Goal: Transaction & Acquisition: Purchase product/service

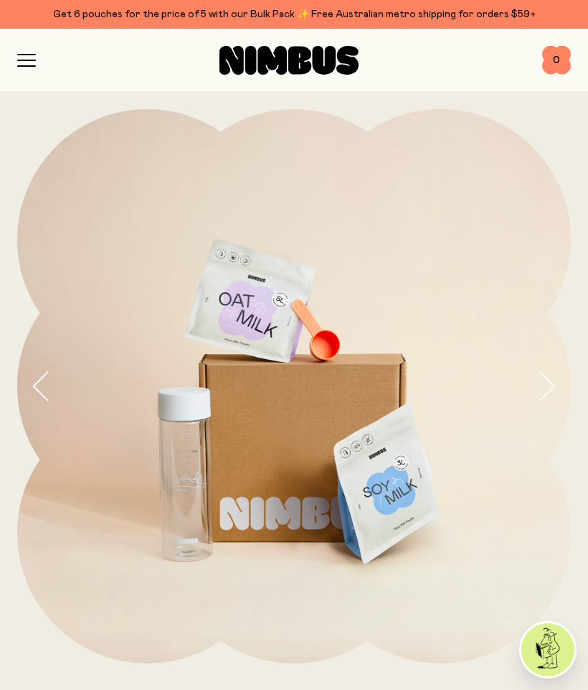
click at [22, 55] on icon "button" at bounding box center [26, 60] width 19 height 13
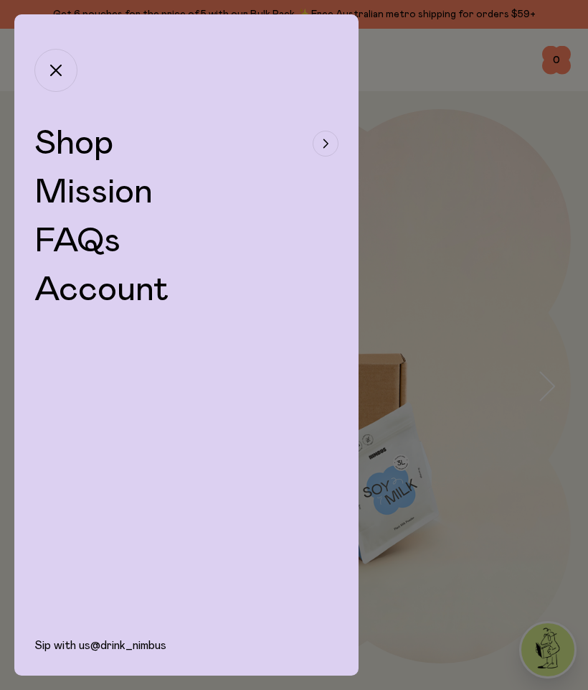
click at [102, 147] on span "Shop" at bounding box center [73, 143] width 79 height 34
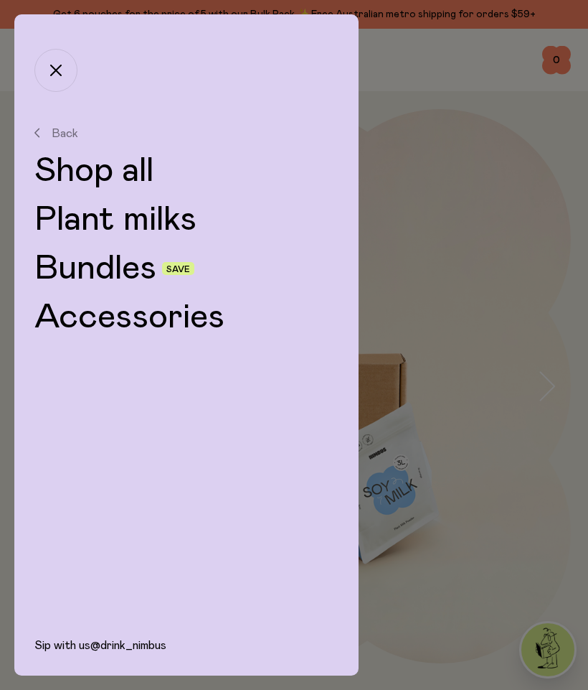
click at [139, 225] on link "Plant milks" at bounding box center [186, 219] width 304 height 34
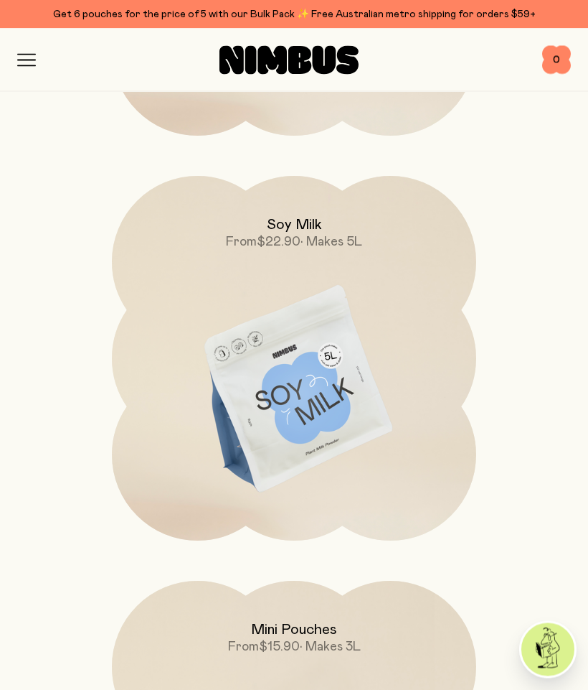
scroll to position [934, 0]
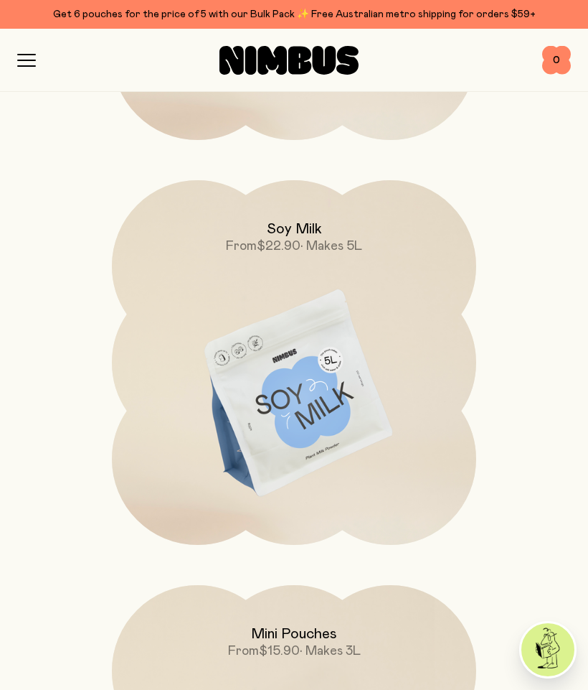
click at [299, 389] on img at bounding box center [294, 394] width 365 height 428
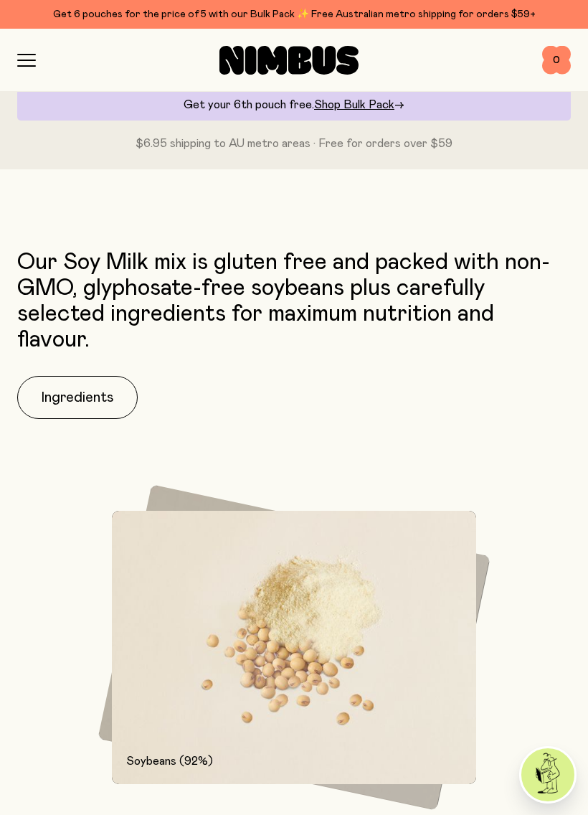
scroll to position [1144, 0]
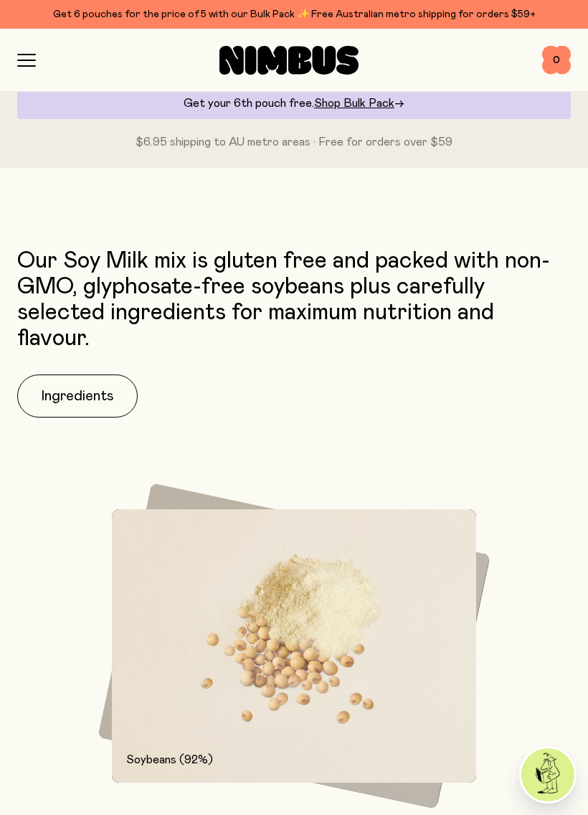
click at [98, 384] on button "Ingredients" at bounding box center [77, 396] width 121 height 43
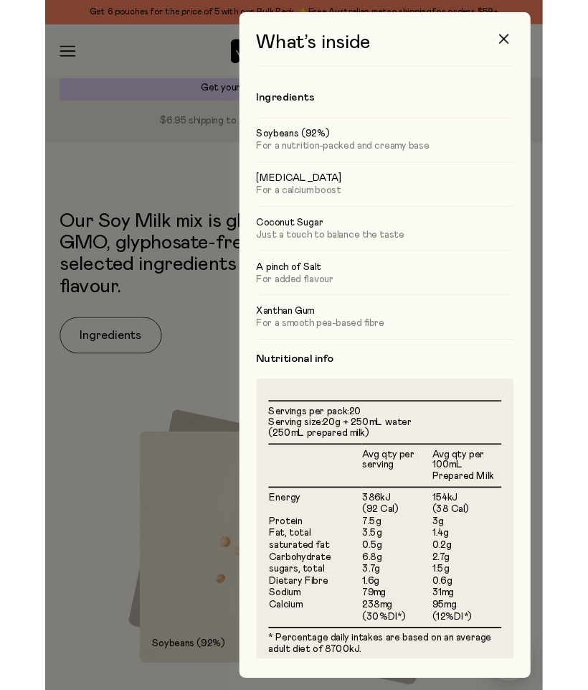
scroll to position [0, 0]
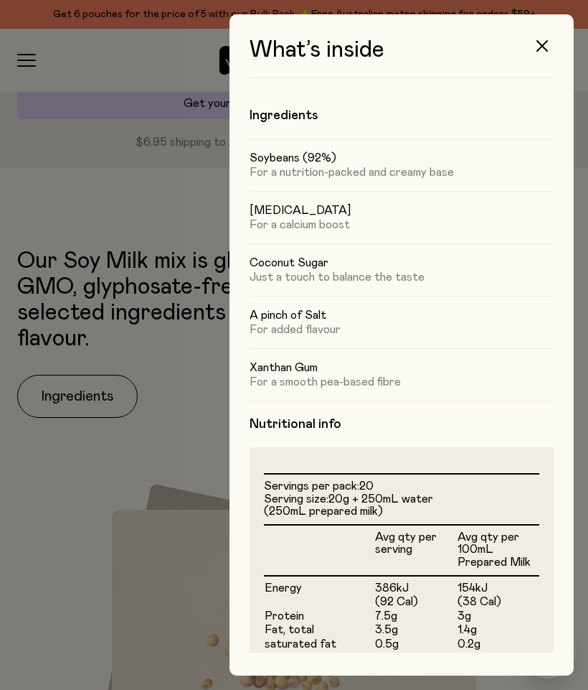
click at [541, 42] on icon "button" at bounding box center [542, 45] width 11 height 11
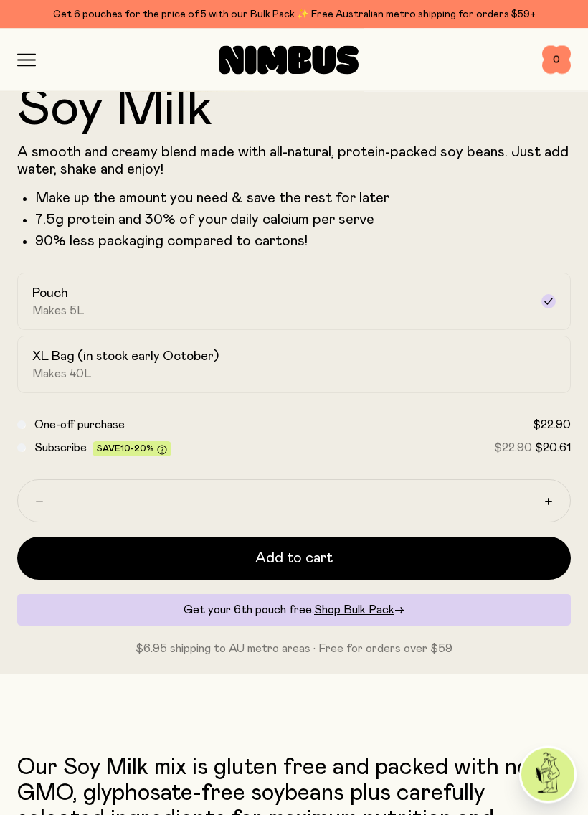
scroll to position [637, 0]
click at [116, 375] on div "XL Bag (in stock early October) Makes 40L" at bounding box center [281, 364] width 498 height 33
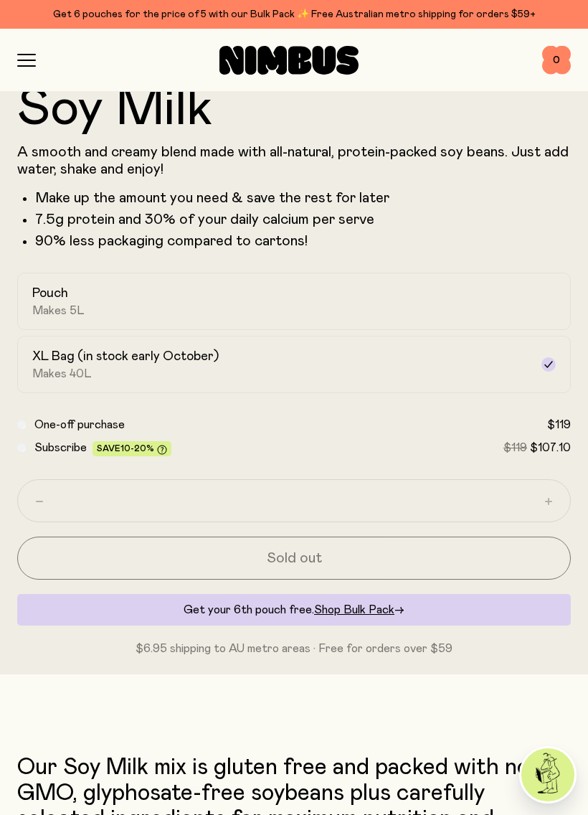
click at [185, 303] on div "Pouch Makes 5L" at bounding box center [281, 301] width 498 height 33
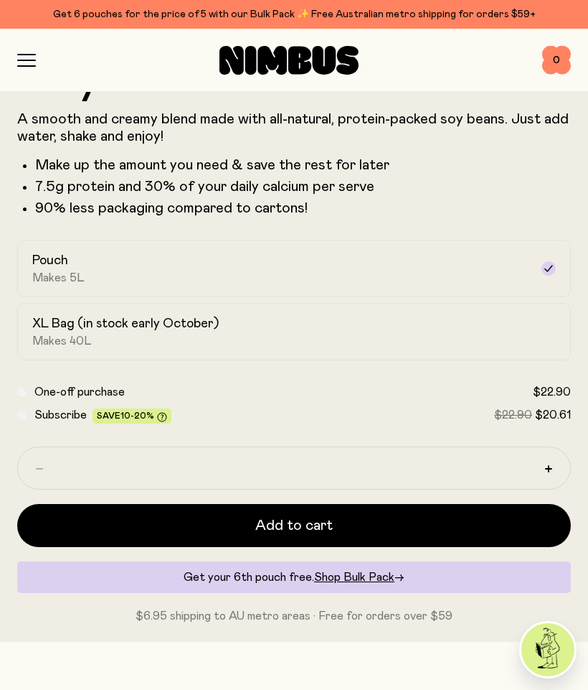
scroll to position [669, 0]
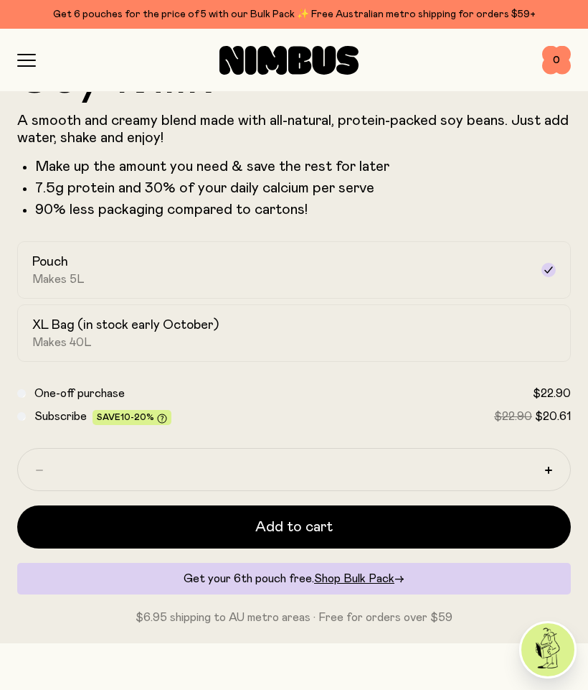
click at [314, 526] on span "Add to cart" at bounding box center [293, 527] width 77 height 20
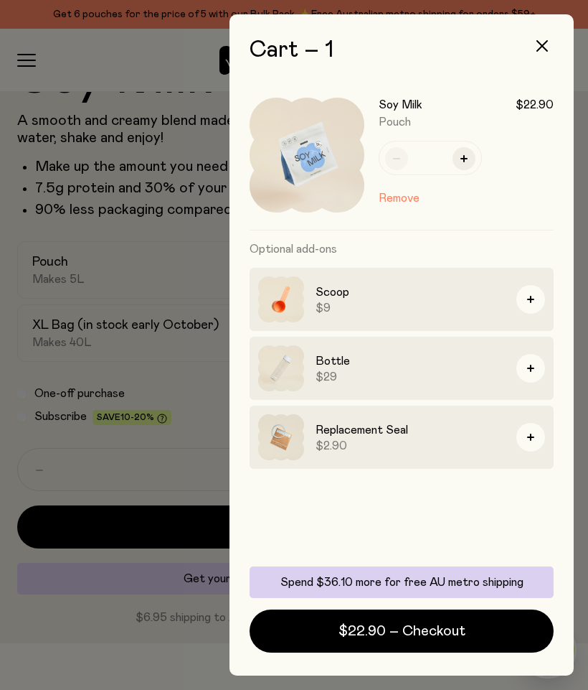
click at [469, 149] on button "button" at bounding box center [464, 158] width 23 height 23
click at [462, 150] on button "button" at bounding box center [464, 158] width 23 height 23
type input "*"
click at [541, 41] on icon "button" at bounding box center [542, 45] width 11 height 11
